Goal: Task Accomplishment & Management: Manage account settings

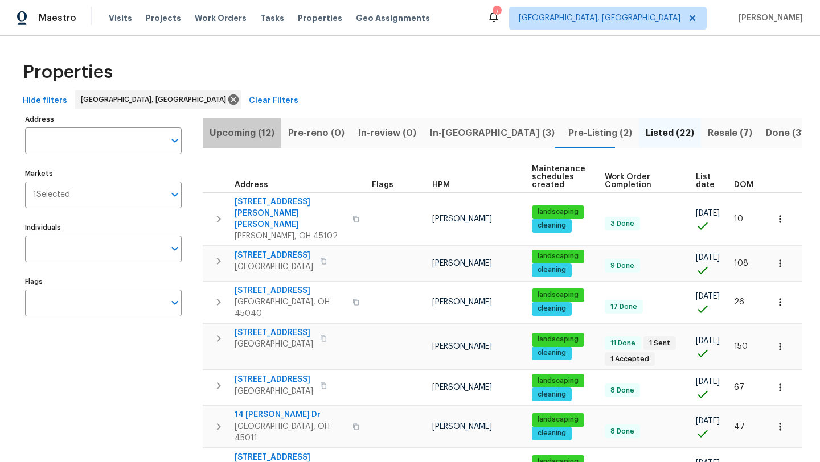
click at [228, 136] on span "Upcoming (12)" at bounding box center [242, 133] width 65 height 16
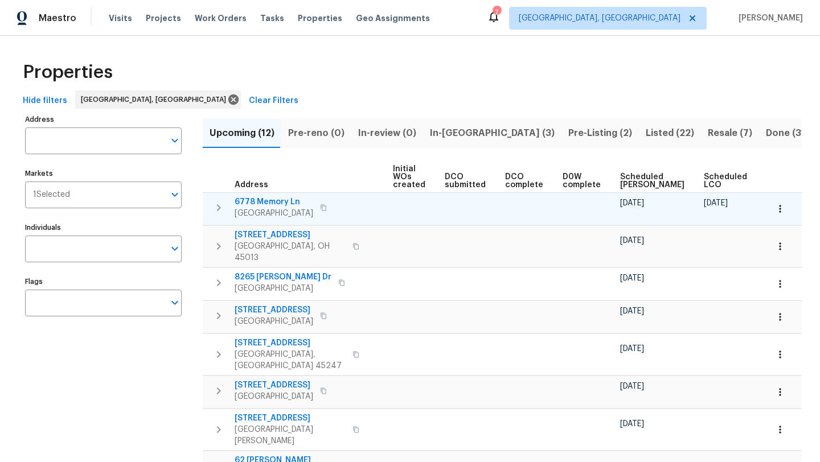
scroll to position [0, 125]
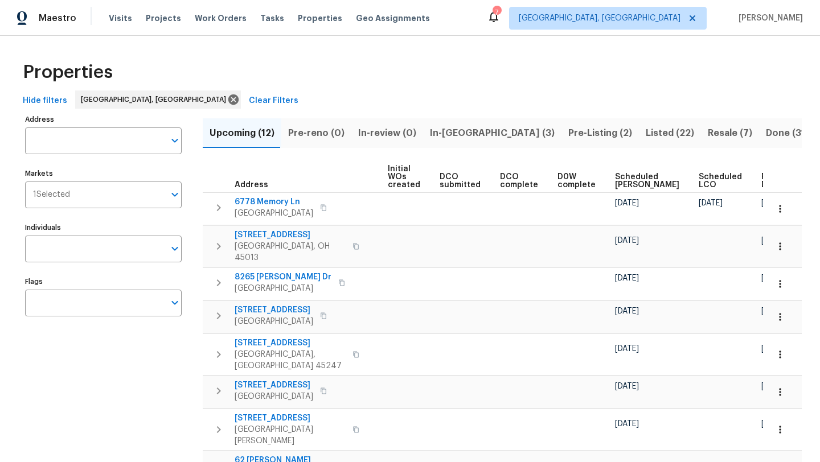
click at [761, 178] on span "Ready Date" at bounding box center [773, 181] width 25 height 16
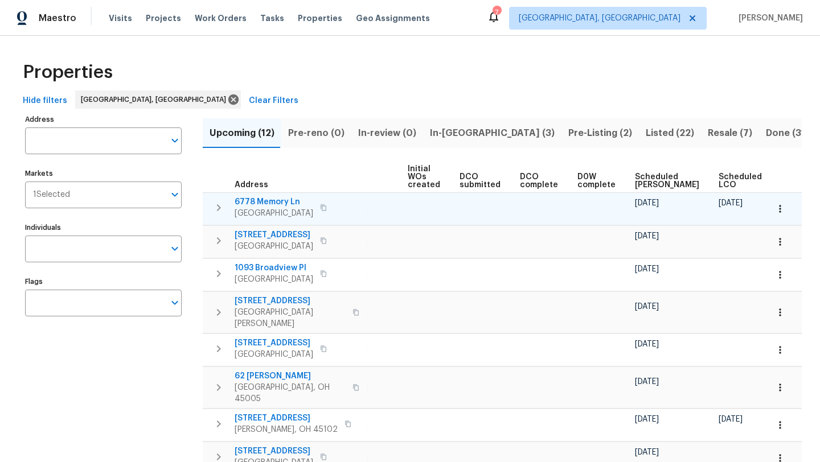
scroll to position [0, 138]
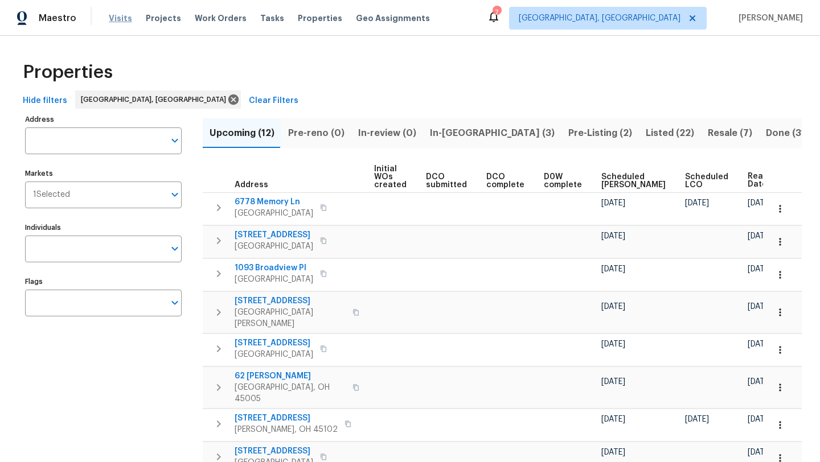
click at [110, 21] on span "Visits" at bounding box center [120, 18] width 23 height 11
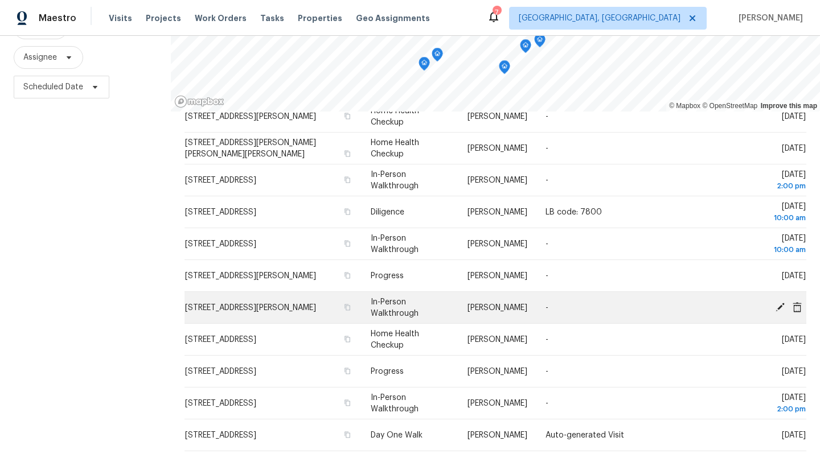
scroll to position [132, 0]
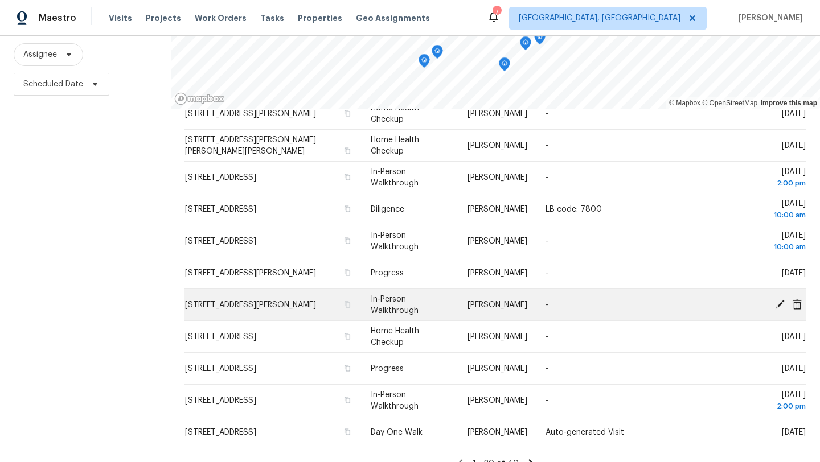
click at [778, 303] on icon at bounding box center [780, 304] width 10 height 10
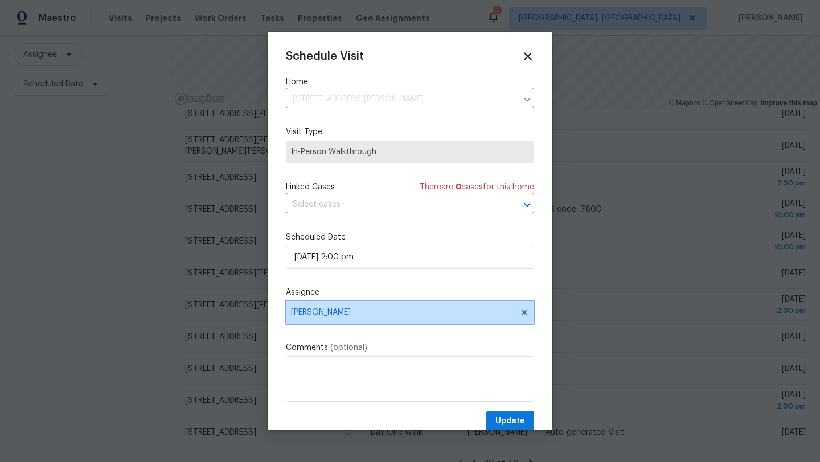
click at [337, 318] on span "[PERSON_NAME]" at bounding box center [410, 312] width 248 height 23
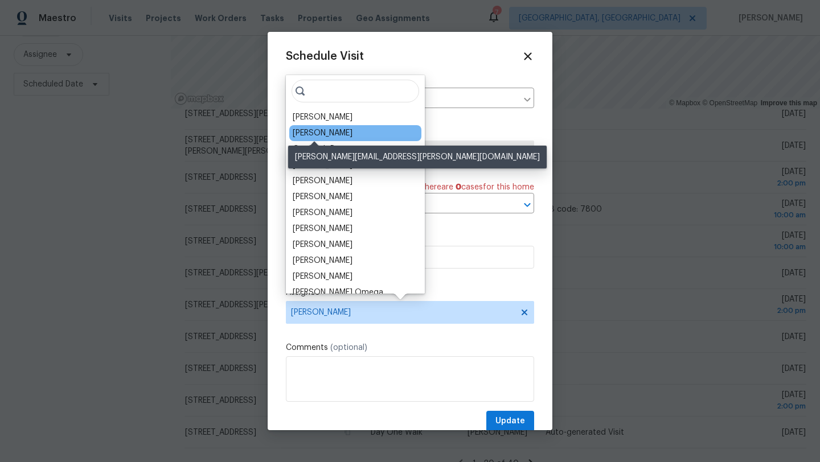
click at [318, 130] on div "[PERSON_NAME]" at bounding box center [323, 133] width 60 height 11
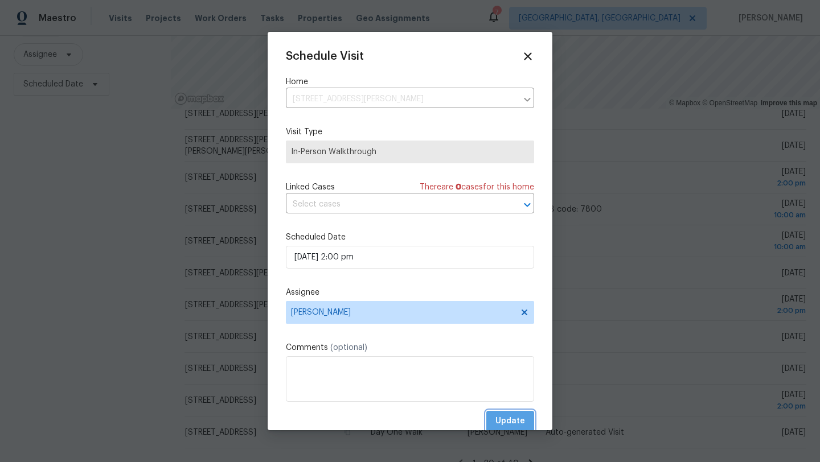
click at [518, 421] on span "Update" at bounding box center [510, 422] width 30 height 14
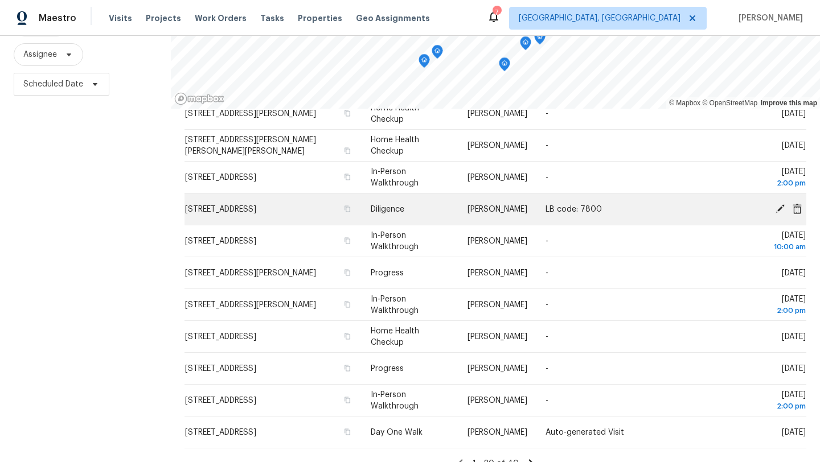
click at [777, 208] on icon at bounding box center [780, 208] width 10 height 10
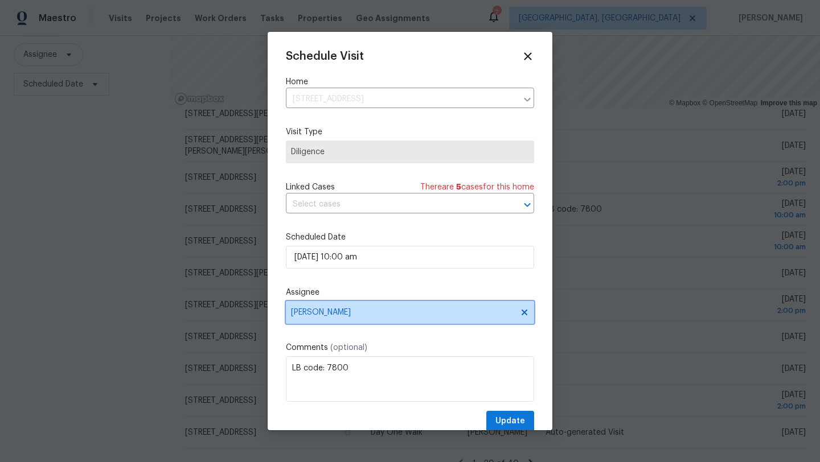
click at [337, 319] on span "[PERSON_NAME]" at bounding box center [410, 312] width 248 height 23
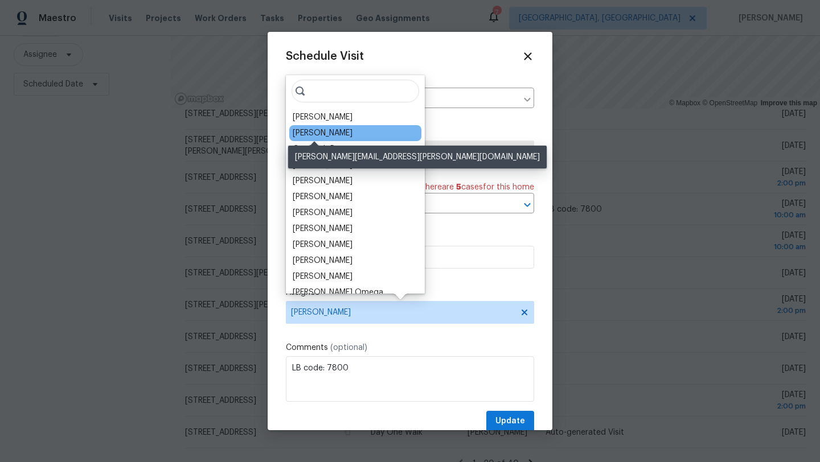
click at [316, 133] on div "[PERSON_NAME]" at bounding box center [323, 133] width 60 height 11
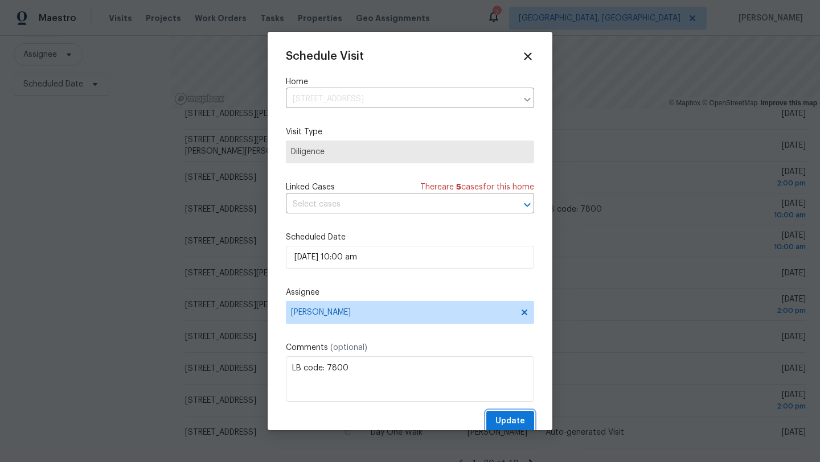
click at [496, 419] on button "Update" at bounding box center [510, 421] width 48 height 21
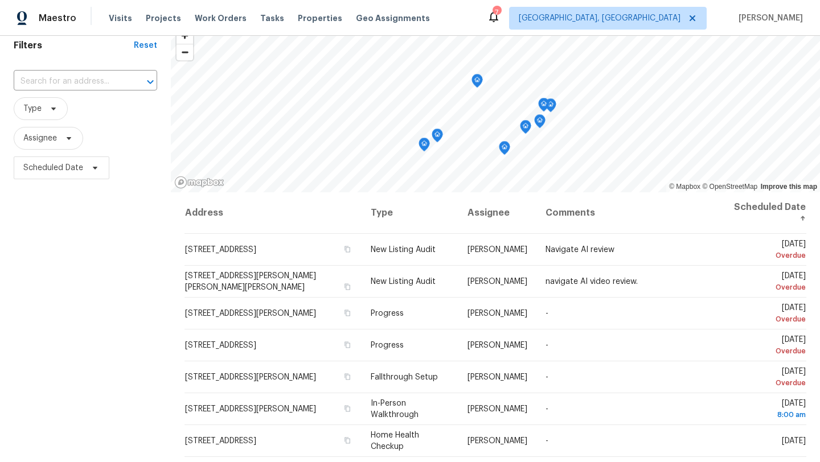
scroll to position [0, 0]
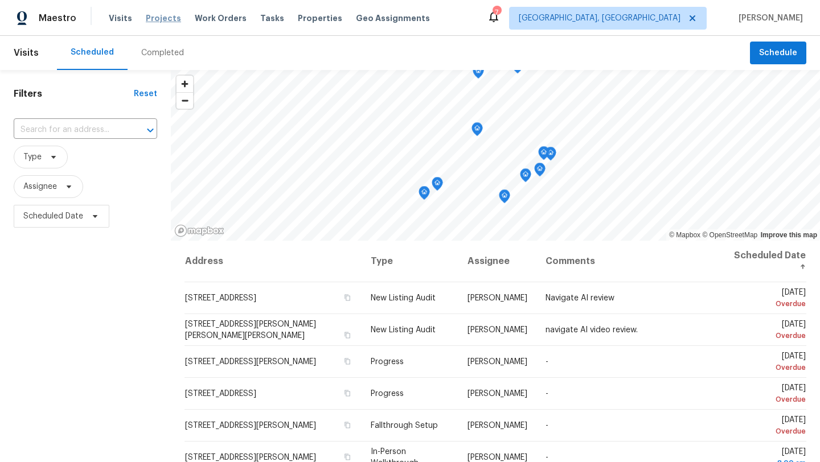
click at [155, 22] on span "Projects" at bounding box center [163, 18] width 35 height 11
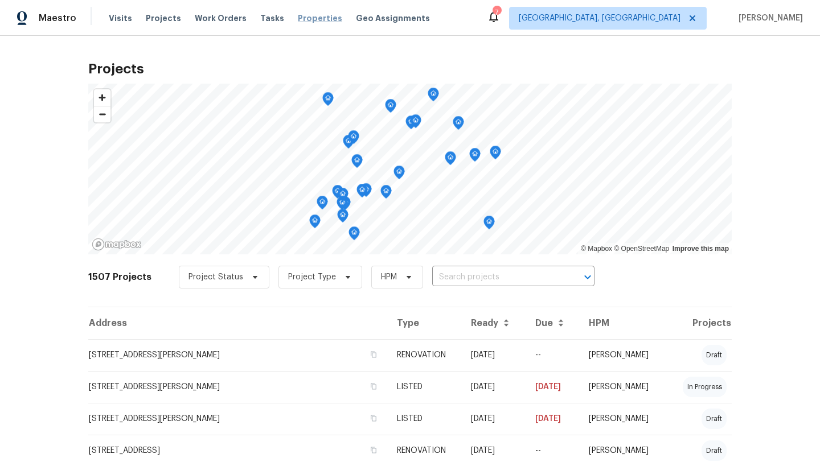
click at [317, 14] on span "Properties" at bounding box center [320, 18] width 44 height 11
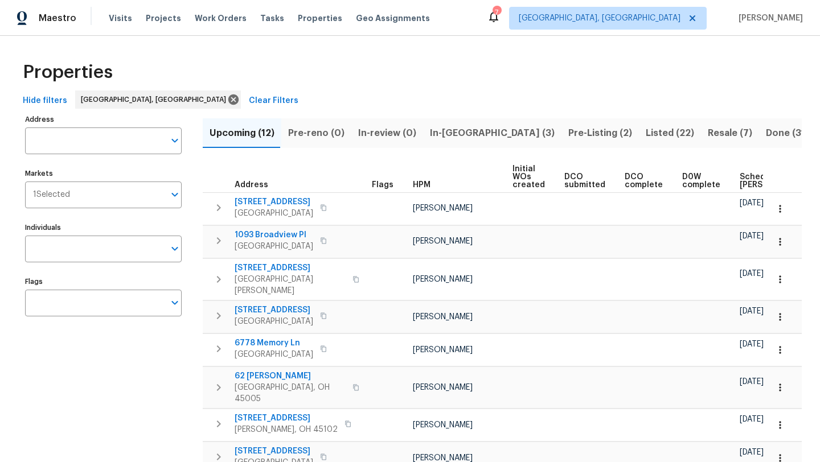
click at [500, 23] on icon at bounding box center [494, 17] width 14 height 14
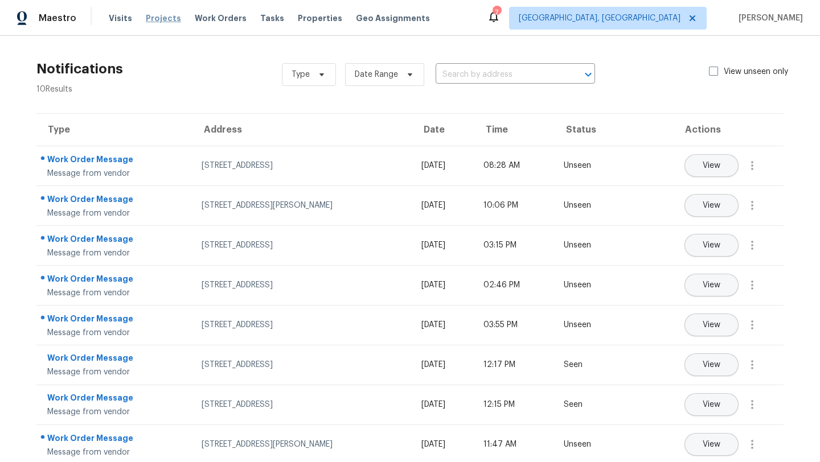
click at [153, 14] on span "Projects" at bounding box center [163, 18] width 35 height 11
